Goal: Information Seeking & Learning: Learn about a topic

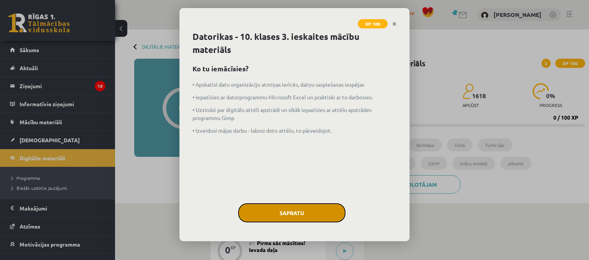
click at [300, 220] on button "Sapratu" at bounding box center [291, 212] width 107 height 19
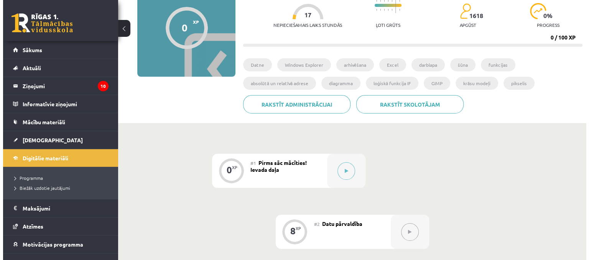
scroll to position [77, 0]
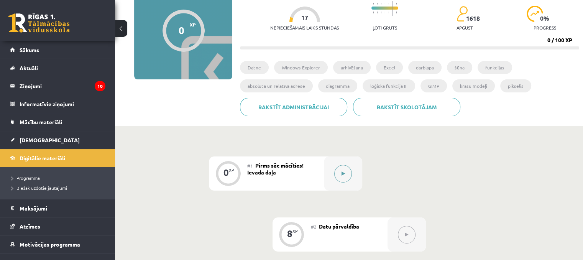
click at [341, 174] on icon at bounding box center [342, 173] width 3 height 5
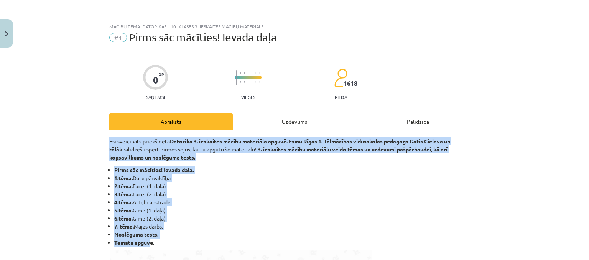
drag, startPoint x: 106, startPoint y: 140, endPoint x: 148, endPoint y: 243, distance: 111.0
click at [209, 226] on li "7. tēma. Mājas darbs." at bounding box center [296, 226] width 365 height 8
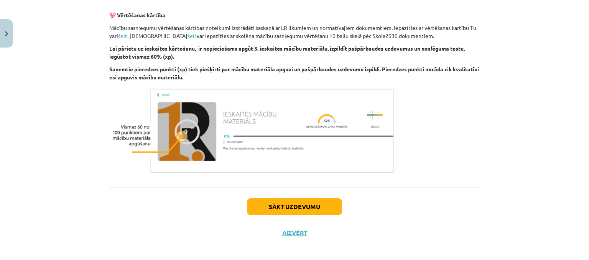
scroll to position [469, 0]
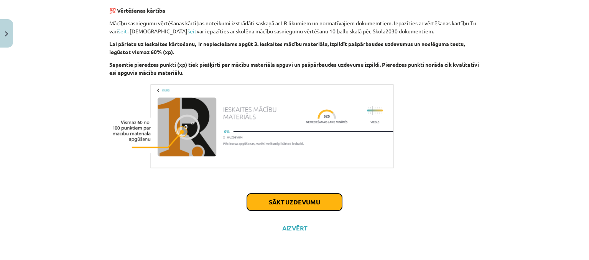
click at [288, 202] on button "Sākt uzdevumu" at bounding box center [294, 202] width 95 height 17
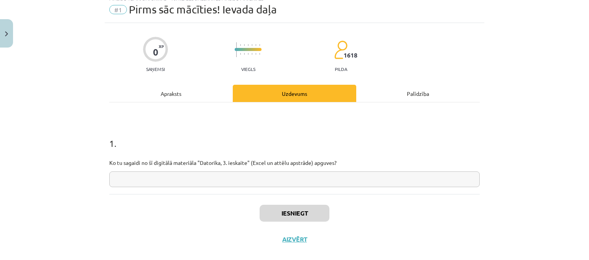
scroll to position [39, 0]
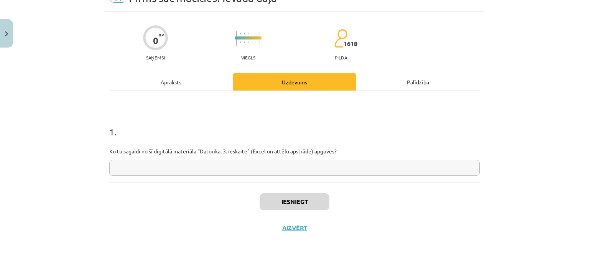
click at [328, 167] on input "text" at bounding box center [294, 168] width 370 height 16
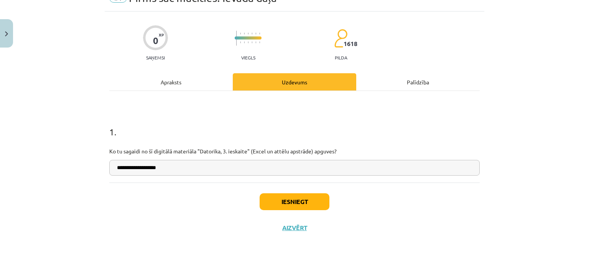
type input "**********"
click at [302, 205] on button "Iesniegt" at bounding box center [294, 201] width 70 height 17
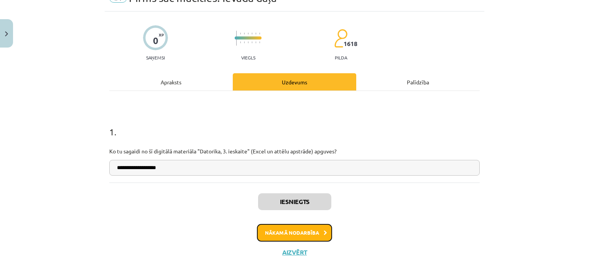
click at [290, 233] on button "Nākamā nodarbība" at bounding box center [294, 233] width 75 height 18
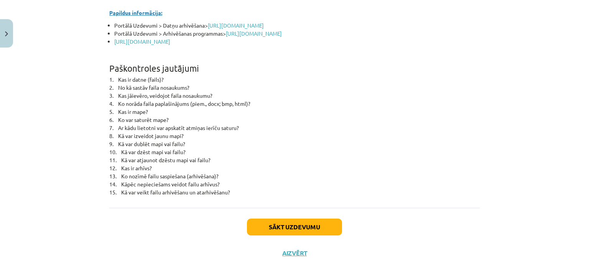
scroll to position [3406, 0]
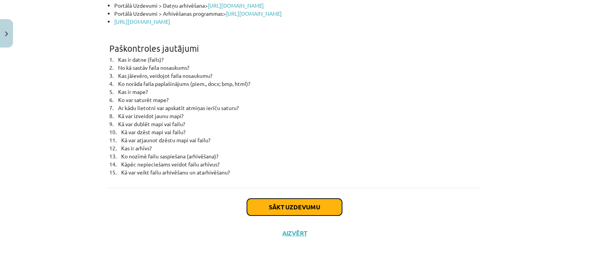
click at [259, 200] on button "Sākt uzdevumu" at bounding box center [294, 207] width 95 height 17
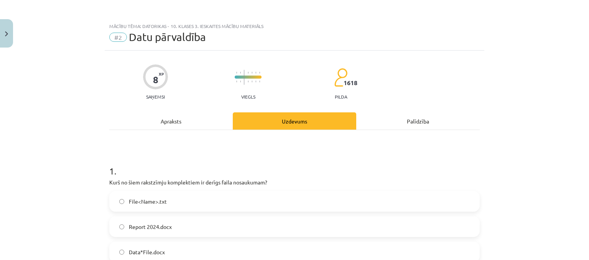
scroll to position [0, 0]
click at [159, 118] on div "Apraksts" at bounding box center [170, 121] width 123 height 17
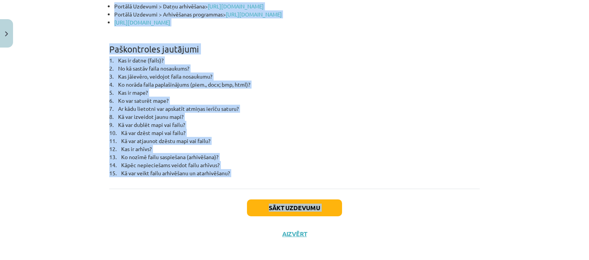
scroll to position [3406, 0]
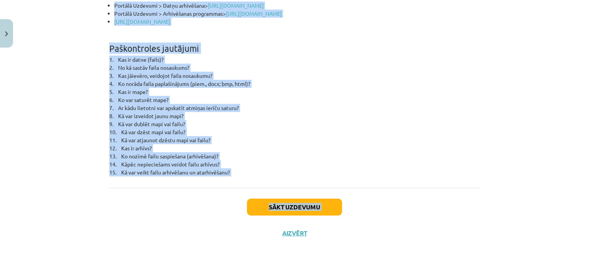
drag, startPoint x: 108, startPoint y: 134, endPoint x: 233, endPoint y: 166, distance: 129.3
copy div "Datu organizācija atmiņas ierīcēs Datne jeb fails (file) - datu kopa, kas glabā…"
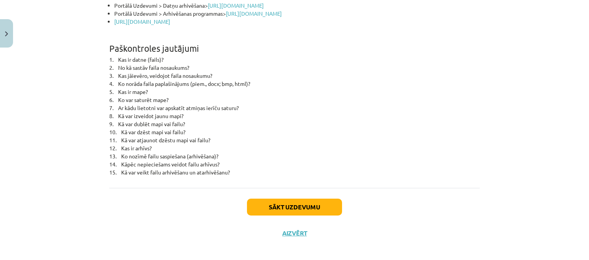
click at [423, 207] on div "Sākt uzdevumu Aizvērt" at bounding box center [294, 215] width 370 height 54
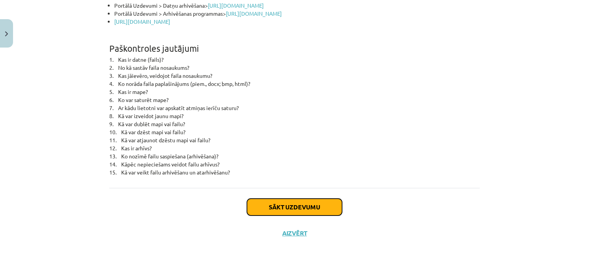
click at [296, 200] on button "Sākt uzdevumu" at bounding box center [294, 207] width 95 height 17
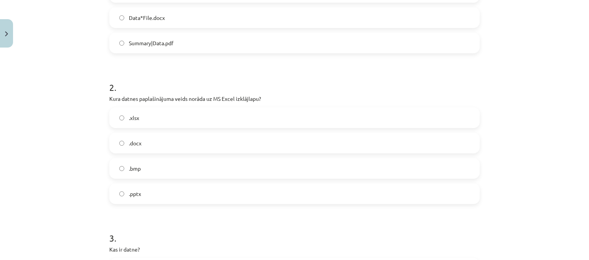
scroll to position [418, 0]
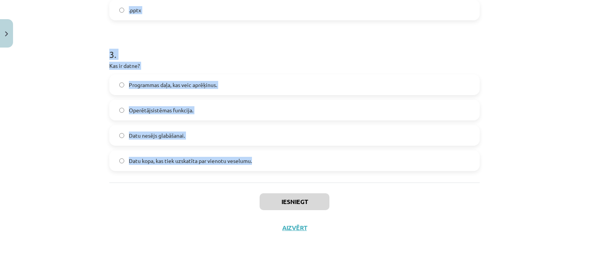
drag, startPoint x: 109, startPoint y: 148, endPoint x: 257, endPoint y: 162, distance: 149.0
copy form ". Kurš no šiem rakstzīmju komplektiem ir derīgs faila nosaukumam? File<Name>.tx…"
click at [176, 55] on h1 "3 ." at bounding box center [294, 48] width 370 height 24
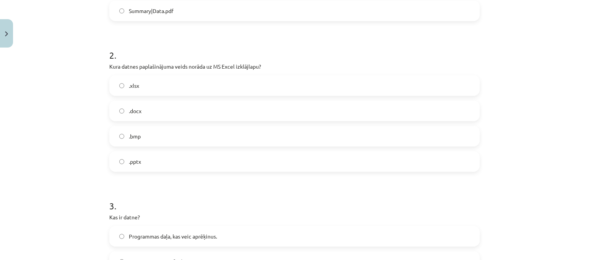
scroll to position [265, 0]
click at [173, 84] on label ".xlsx" at bounding box center [294, 87] width 369 height 19
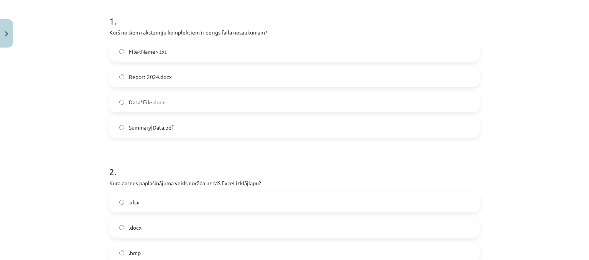
scroll to position [150, 0]
click at [189, 52] on label "File<Name>.txt" at bounding box center [294, 51] width 369 height 19
click at [149, 80] on span "Report 2024.docx" at bounding box center [150, 77] width 43 height 8
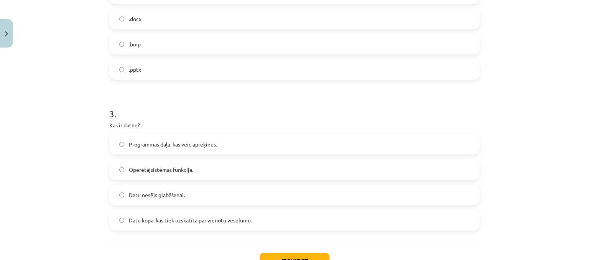
scroll to position [380, 0]
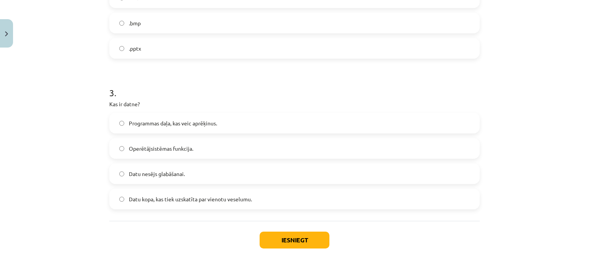
click at [165, 195] on span "Datu kopa, kas tiek uzskatīta par vienotu veselumu." at bounding box center [190, 199] width 123 height 8
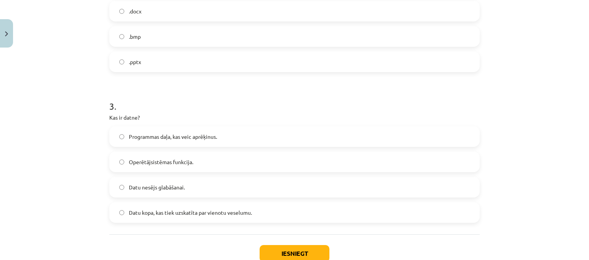
scroll to position [418, 0]
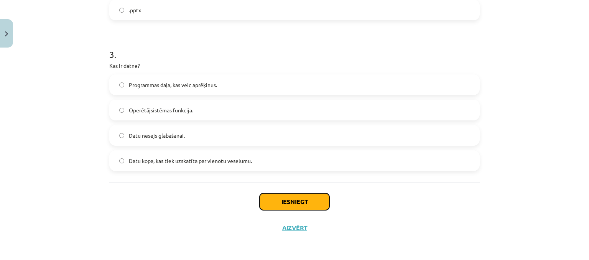
click at [281, 200] on button "Iesniegt" at bounding box center [294, 201] width 70 height 17
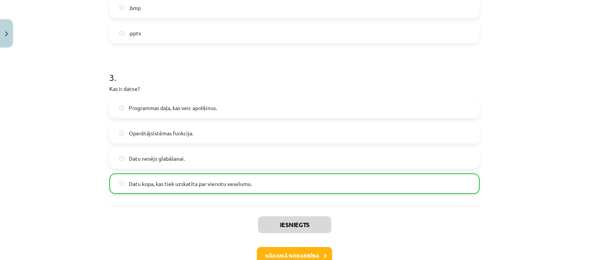
scroll to position [442, 0]
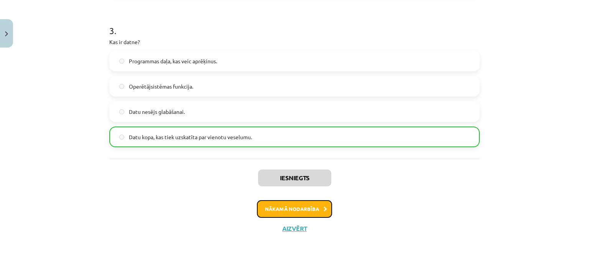
click at [292, 207] on button "Nākamā nodarbība" at bounding box center [294, 209] width 75 height 18
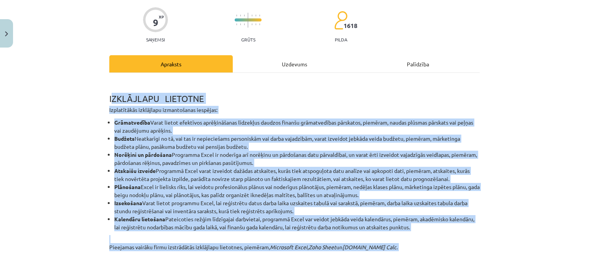
scroll to position [143, 0]
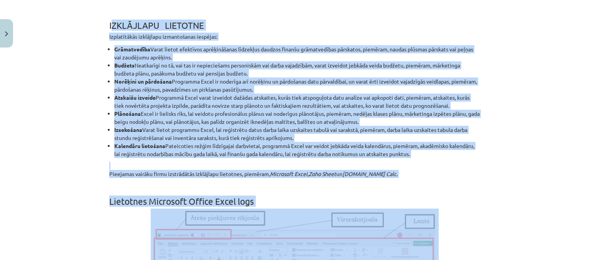
drag, startPoint x: 109, startPoint y: 93, endPoint x: 155, endPoint y: 259, distance: 172.6
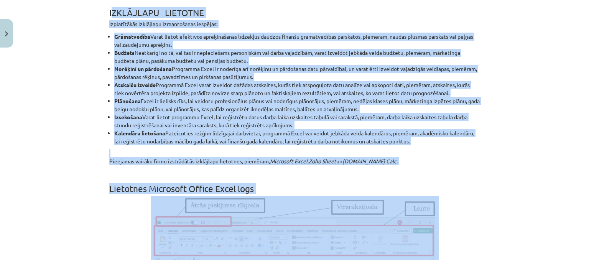
drag, startPoint x: 83, startPoint y: 146, endPoint x: 91, endPoint y: 124, distance: 23.1
click at [83, 145] on div "Mācību tēma: Datorikas - 10. klases 3. ieskaites mācību materiāls #3 Excel (1. …" at bounding box center [294, 130] width 589 height 260
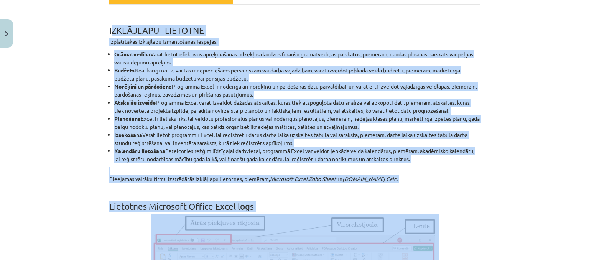
scroll to position [67, 0]
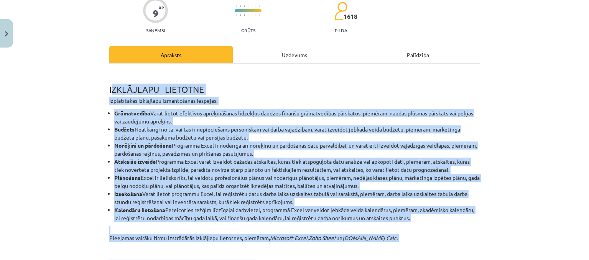
click at [82, 98] on div "Mācību tēma: Datorikas - 10. klases 3. ieskaites mācību materiāls #3 Excel (1. …" at bounding box center [294, 130] width 589 height 260
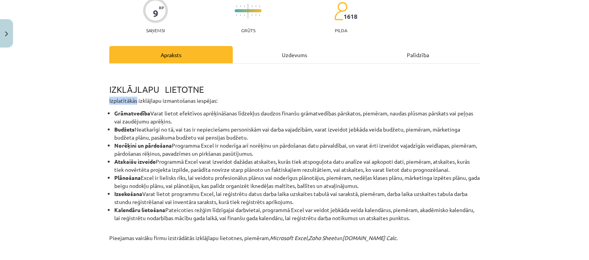
drag, startPoint x: 83, startPoint y: 99, endPoint x: 120, endPoint y: 90, distance: 37.9
click at [89, 97] on div "Mācību tēma: Datorikas - 10. klases 3. ieskaites mācību materiāls #3 Excel (1. …" at bounding box center [294, 130] width 589 height 260
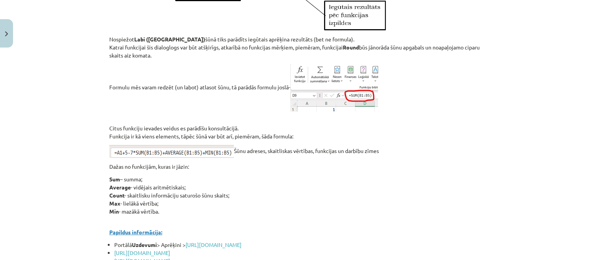
scroll to position [3382, 0]
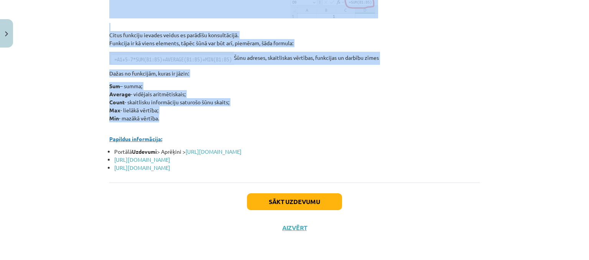
drag, startPoint x: 105, startPoint y: 86, endPoint x: 155, endPoint y: 114, distance: 57.1
copy div "IZKLĀJLAPU LIETOTNE Izplatītākās izklājlapu izmantošanas iespējas: Grāmatvedība…"
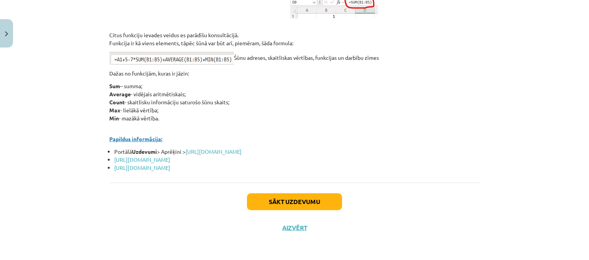
click at [447, 201] on div "Sākt uzdevumu Aizvērt" at bounding box center [294, 209] width 370 height 54
click at [319, 200] on button "Sākt uzdevumu" at bounding box center [294, 201] width 95 height 17
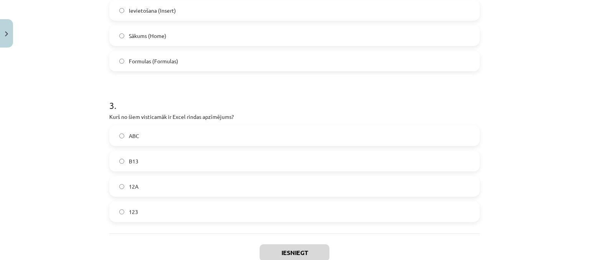
scroll to position [418, 0]
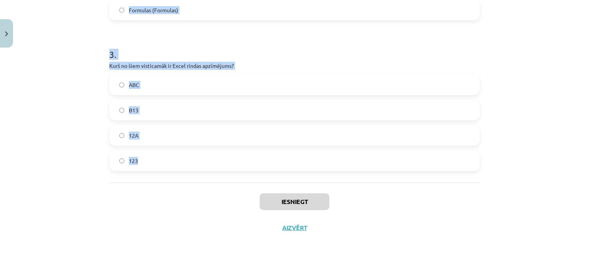
drag, startPoint x: 103, startPoint y: 146, endPoint x: 144, endPoint y: 130, distance: 43.6
copy form "1 . Kā Excel var atlasīt (iezīmēt) 1 konkrētu šūnu? Izpilda klikšķi uz rindas n…"
click at [272, 64] on p "Kurš no šiem visticamāk ir Excel rindas apzīmējums?" at bounding box center [294, 66] width 370 height 8
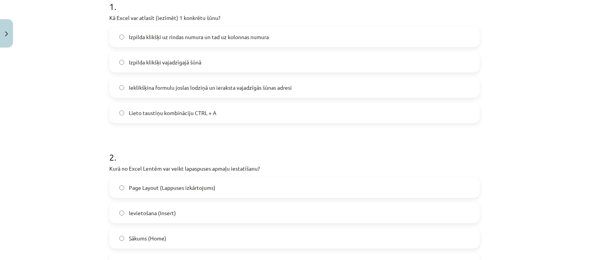
scroll to position [150, 0]
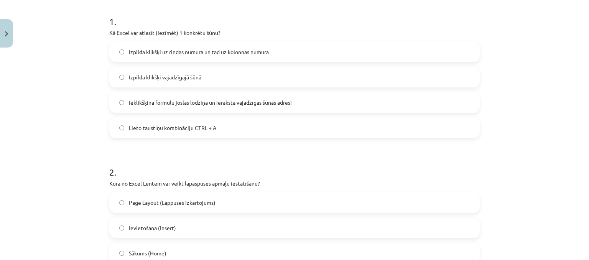
click at [175, 75] on span "Izpilda klikšķi vajadzīgajā šūnā" at bounding box center [165, 77] width 72 height 8
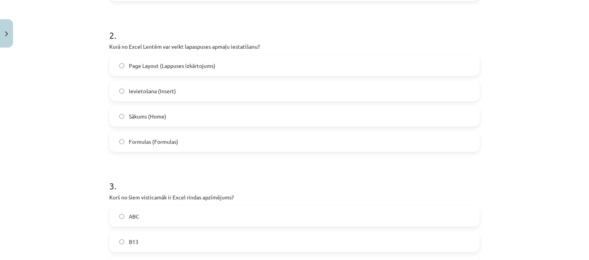
scroll to position [303, 0]
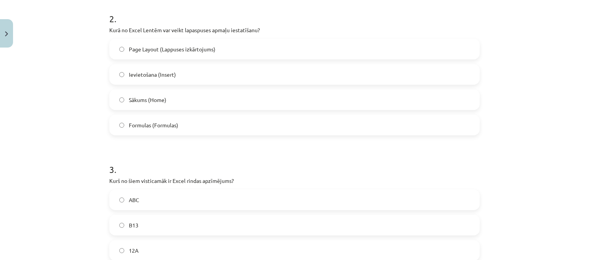
click at [203, 48] on span "Page Layout (Lappuses izkārtojums)" at bounding box center [172, 49] width 87 height 8
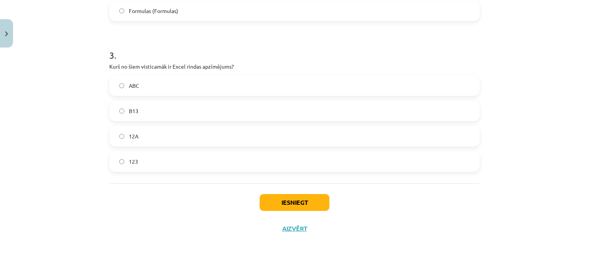
scroll to position [418, 0]
click at [154, 158] on label "123" at bounding box center [294, 160] width 369 height 19
click at [294, 198] on button "Iesniegt" at bounding box center [294, 201] width 70 height 17
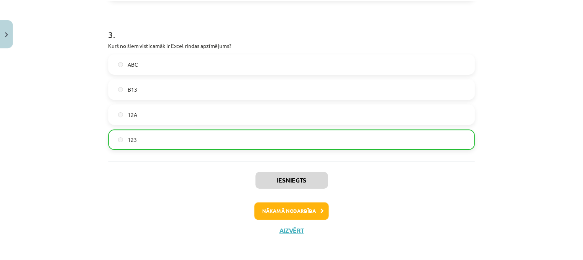
scroll to position [442, 0]
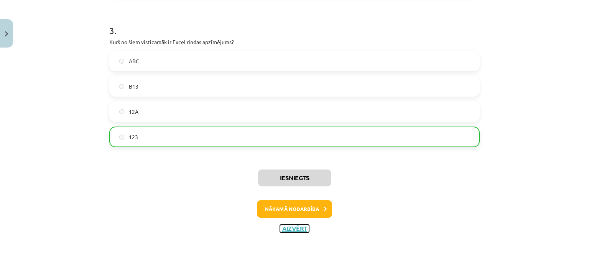
click at [284, 227] on button "Aizvērt" at bounding box center [294, 229] width 29 height 8
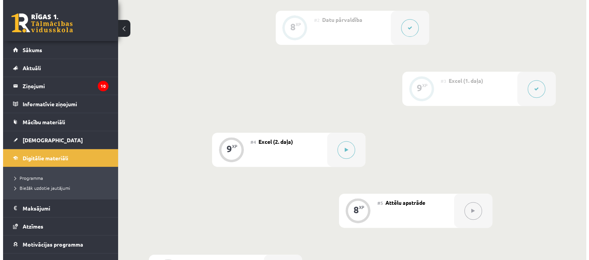
scroll to position [269, 0]
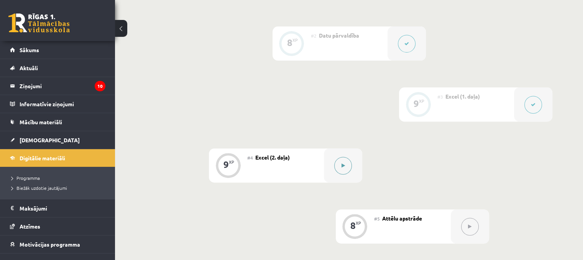
click at [351, 171] on div at bounding box center [343, 165] width 38 height 34
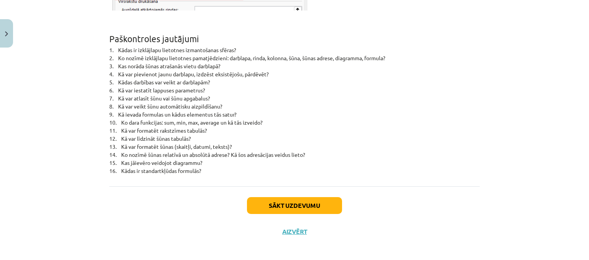
scroll to position [4992, 0]
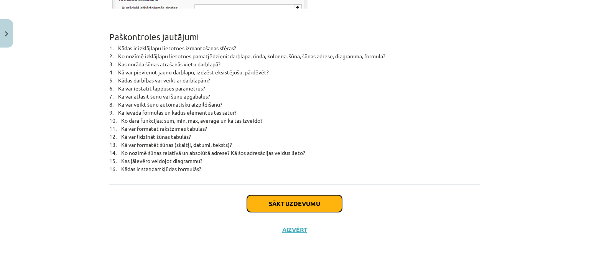
click at [291, 201] on button "Sākt uzdevumu" at bounding box center [294, 203] width 95 height 17
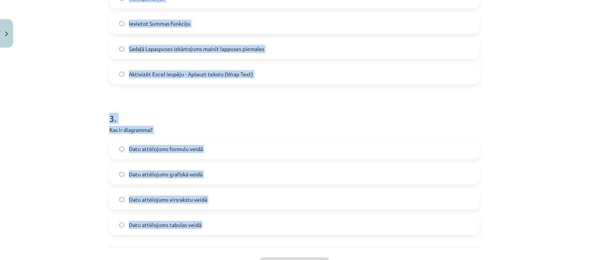
scroll to position [510, 0]
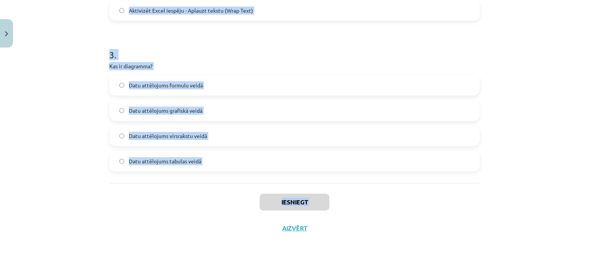
drag, startPoint x: 108, startPoint y: 152, endPoint x: 205, endPoint y: 179, distance: 100.4
drag, startPoint x: 199, startPoint y: 197, endPoint x: 197, endPoint y: 189, distance: 7.9
click at [199, 197] on div "Iesniegt Aizvērt" at bounding box center [294, 210] width 370 height 54
click at [206, 160] on label "Datu attēlojums tabulas veidā" at bounding box center [294, 160] width 369 height 19
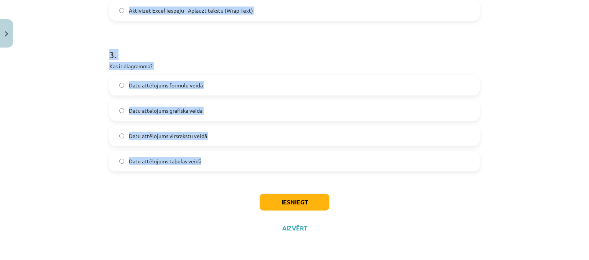
drag, startPoint x: 109, startPoint y: 119, endPoint x: 202, endPoint y: 151, distance: 98.8
copy form ". Ko norāda šis Excel kļūdas paziņojums? ### nepareiza vērtība skaitliskai vērt…"
click at [167, 56] on h1 "3 ." at bounding box center [294, 48] width 370 height 24
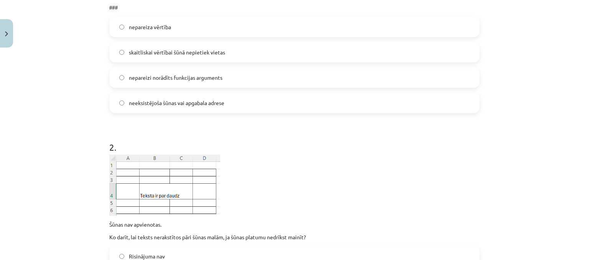
scroll to position [126, 0]
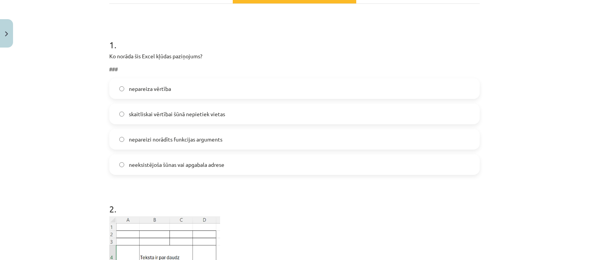
click at [154, 110] on span "skaitliskai vērtībai šūnā nepietiek vietas" at bounding box center [177, 114] width 96 height 8
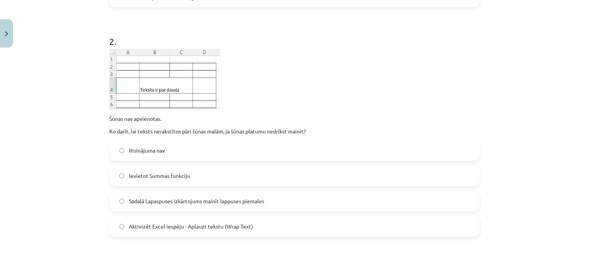
scroll to position [318, 0]
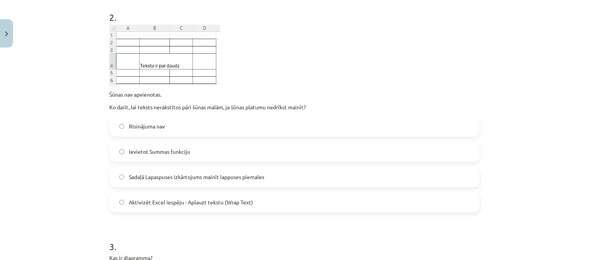
click at [158, 205] on span "Aktivizēt Excel iespēju - Aplauzt tekstu (Wrap Text)" at bounding box center [191, 202] width 124 height 8
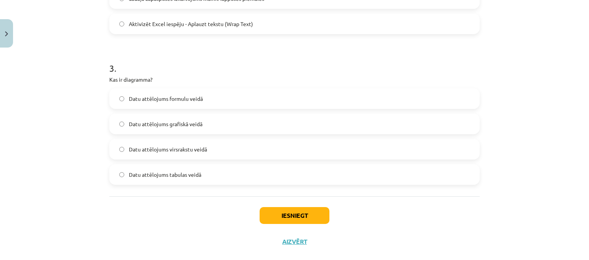
scroll to position [510, 0]
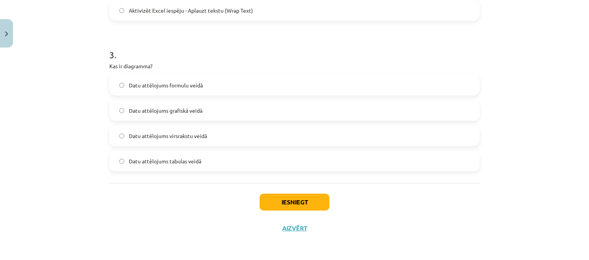
click at [202, 113] on label "Datu attēlojums grafiskā veidā" at bounding box center [294, 110] width 369 height 19
click at [309, 204] on button "Iesniegt" at bounding box center [294, 202] width 70 height 17
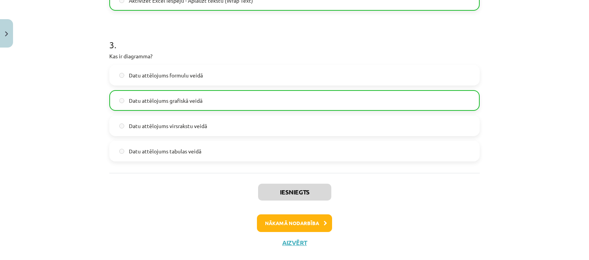
scroll to position [534, 0]
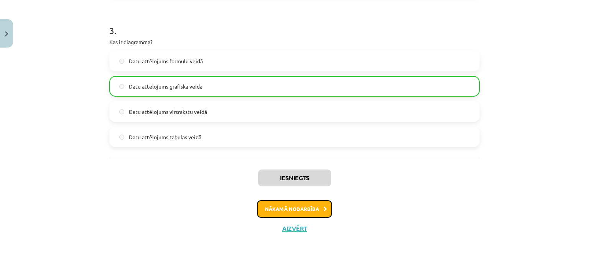
click at [295, 208] on button "Nākamā nodarbība" at bounding box center [294, 209] width 75 height 18
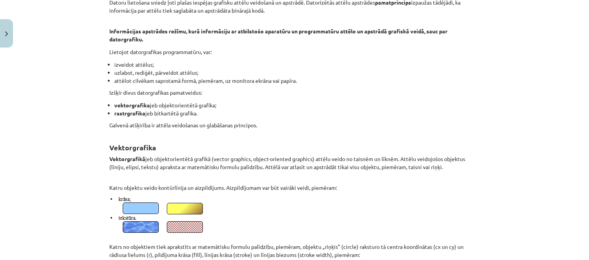
scroll to position [211, 0]
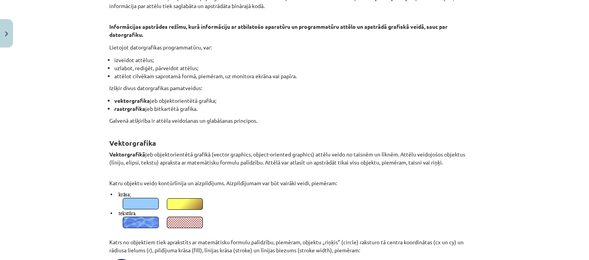
drag, startPoint x: 344, startPoint y: 111, endPoint x: 302, endPoint y: 77, distance: 53.9
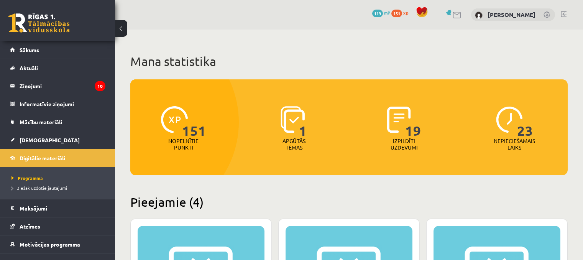
scroll to position [38, 0]
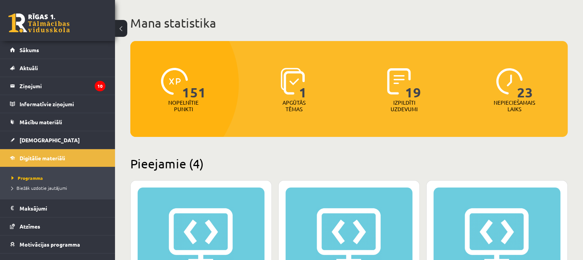
click at [302, 77] on span "1" at bounding box center [303, 83] width 8 height 31
